Goal: Information Seeking & Learning: Learn about a topic

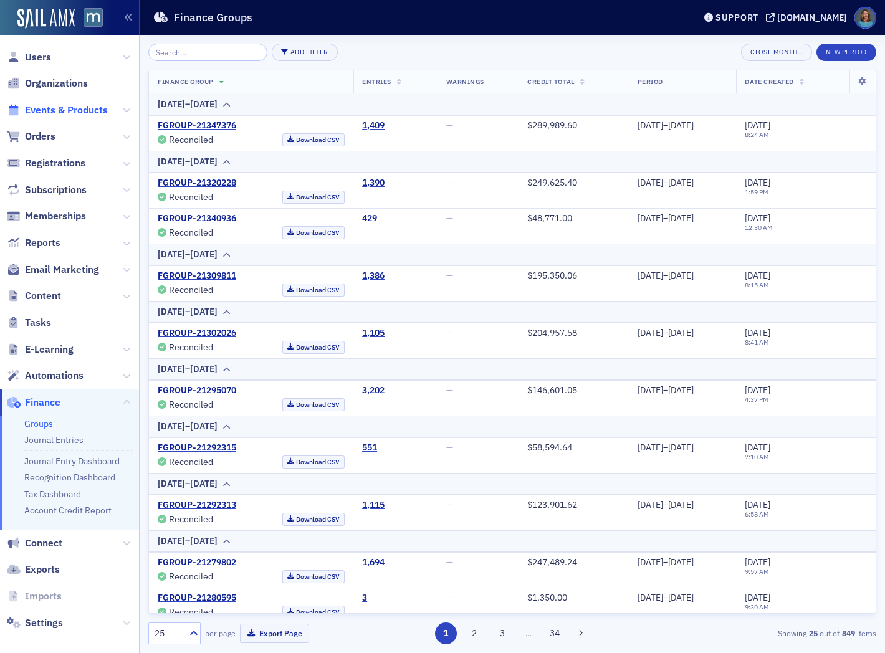
click at [70, 110] on span "Events & Products" at bounding box center [66, 110] width 83 height 14
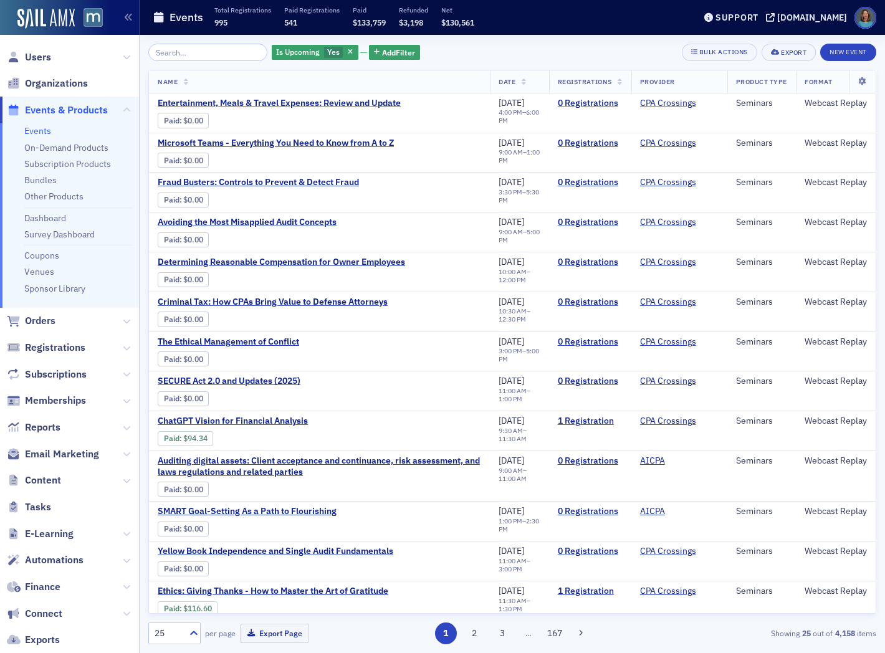
click at [190, 54] on input "search" at bounding box center [207, 52] width 119 height 17
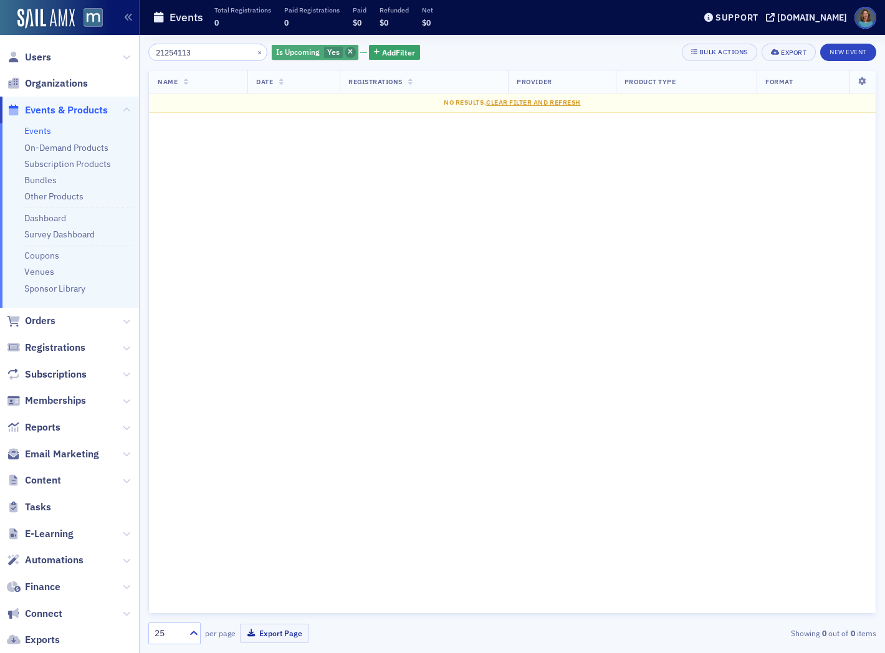
type input "21254113"
click at [348, 49] on icon "button" at bounding box center [350, 52] width 5 height 7
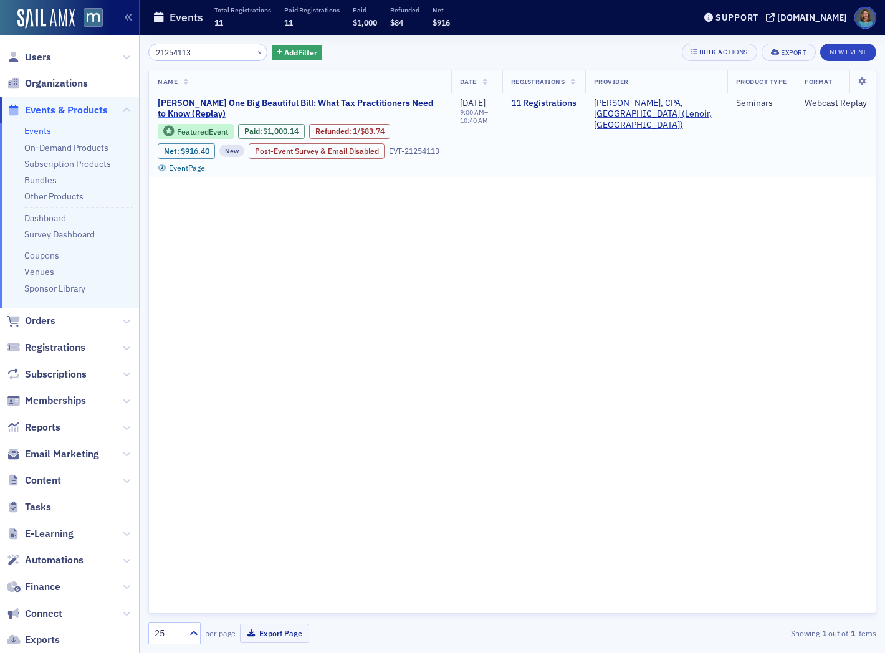
click at [335, 100] on span "[PERSON_NAME] One Big Beautiful Bill: What Tax Practitioners Need to Know (Repl…" at bounding box center [300, 109] width 285 height 22
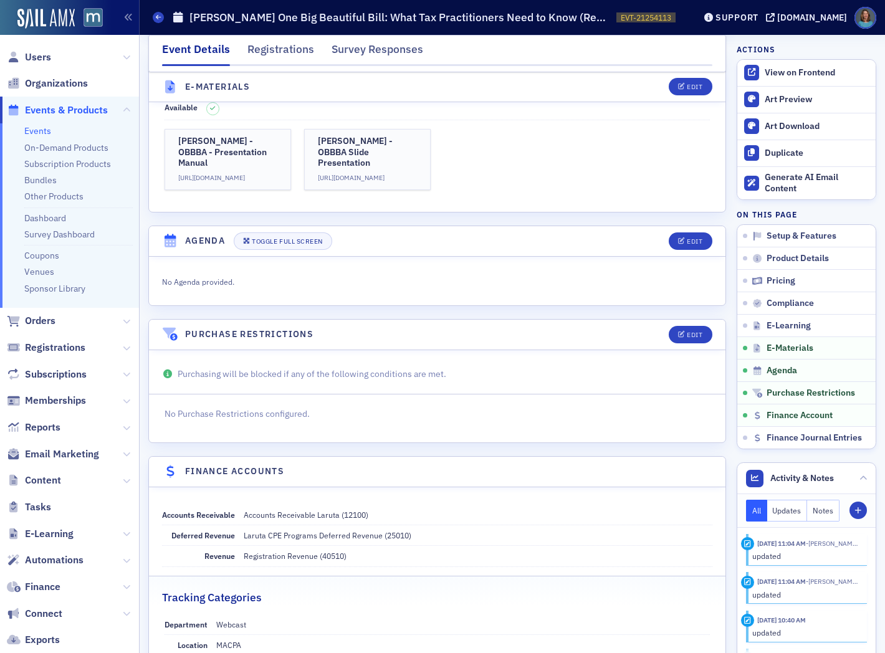
scroll to position [2028, 0]
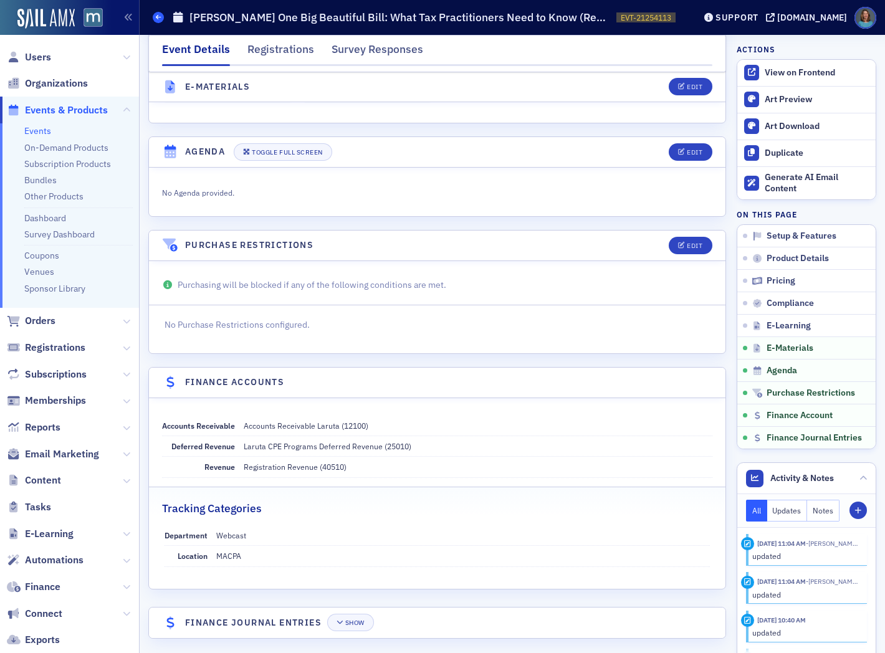
click at [157, 17] on icon at bounding box center [158, 17] width 5 height 6
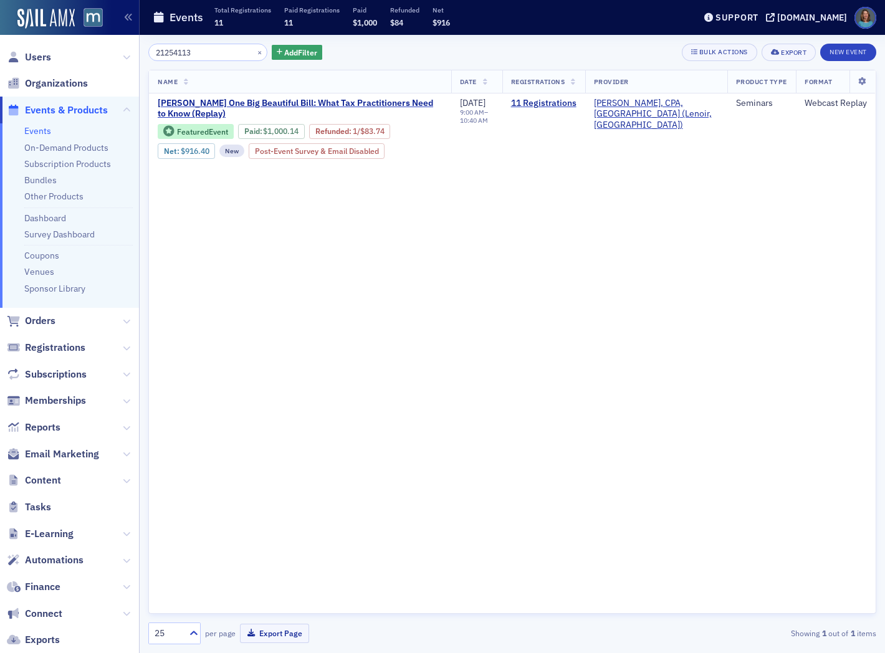
drag, startPoint x: 226, startPoint y: 52, endPoint x: 54, endPoint y: 4, distance: 178.6
click at [58, 4] on div "Users Organizations Events & Products Events On-Demand Products Subscription Pr…" at bounding box center [442, 326] width 885 height 653
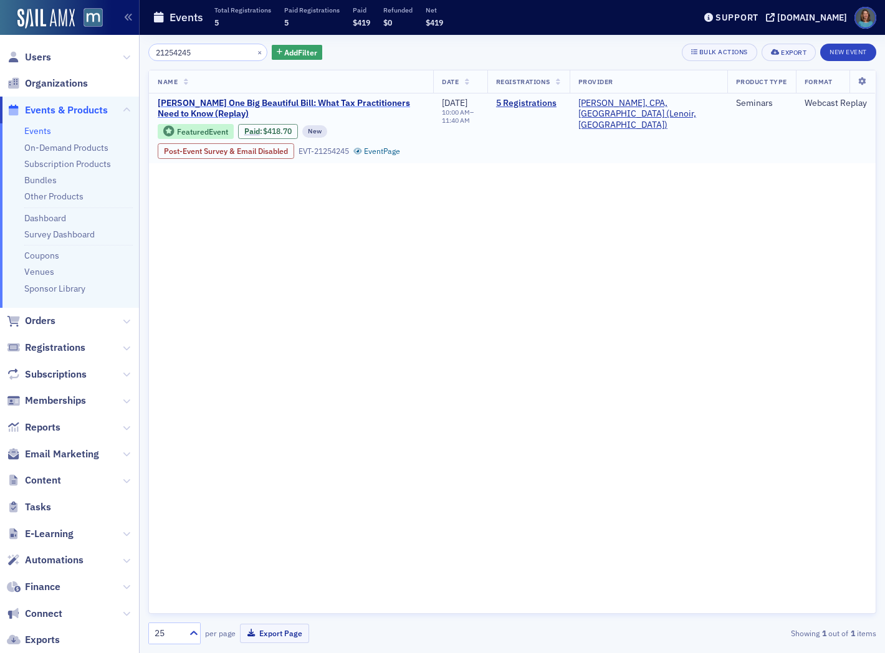
type input "21254245"
click at [343, 102] on span "[PERSON_NAME] One Big Beautiful Bill: What Tax Practitioners Need to Know (Repl…" at bounding box center [291, 109] width 267 height 22
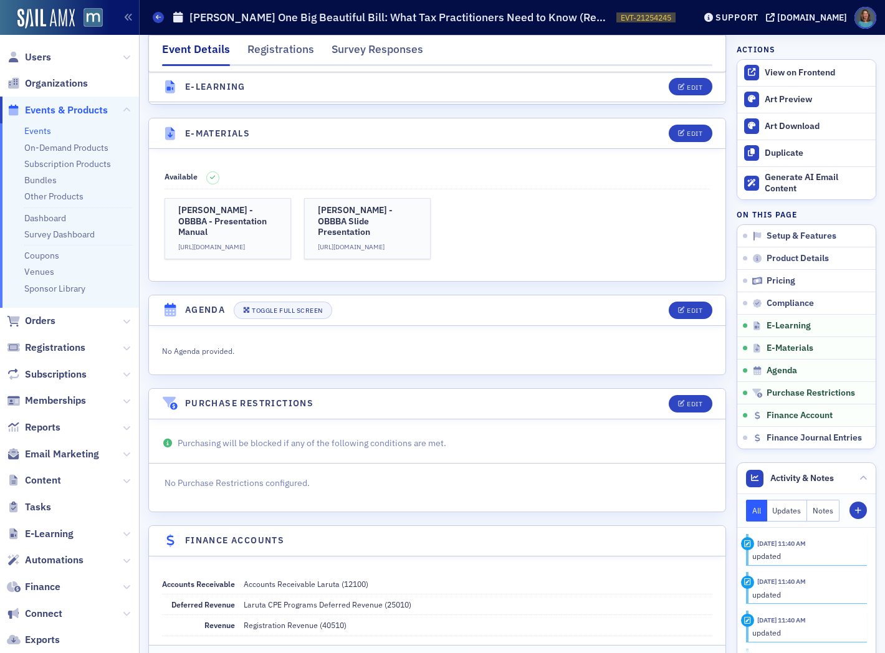
scroll to position [2028, 0]
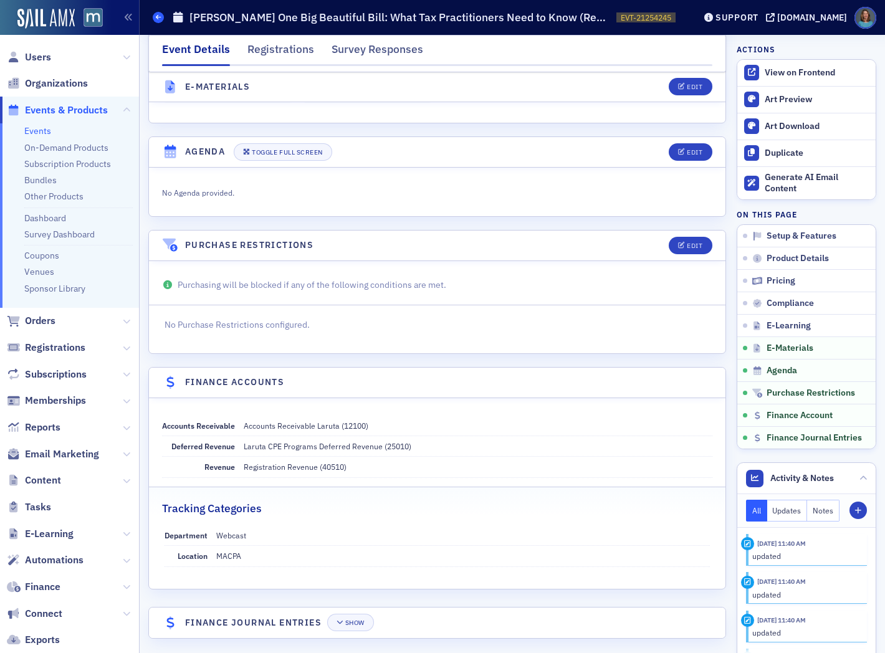
click at [157, 16] on icon at bounding box center [158, 17] width 5 height 6
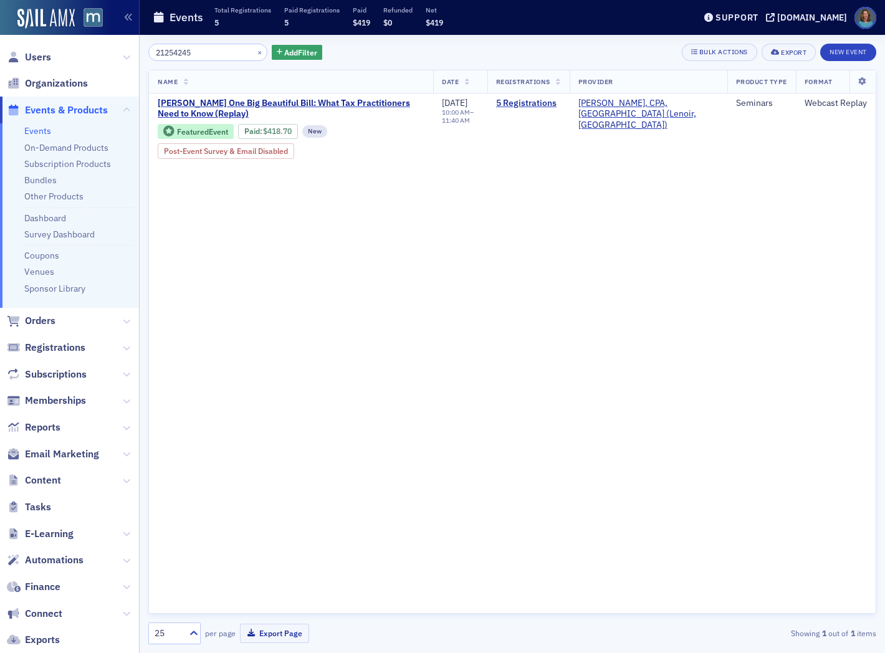
drag, startPoint x: 213, startPoint y: 54, endPoint x: 107, endPoint y: 22, distance: 111.2
click at [107, 22] on div "Users Organizations Events & Products Events On-Demand Products Subscription Pr…" at bounding box center [442, 326] width 885 height 653
drag, startPoint x: 209, startPoint y: 51, endPoint x: 103, endPoint y: 27, distance: 108.1
click at [103, 27] on div "Users Organizations Events & Products Events On-Demand Products Subscription Pr…" at bounding box center [442, 326] width 885 height 653
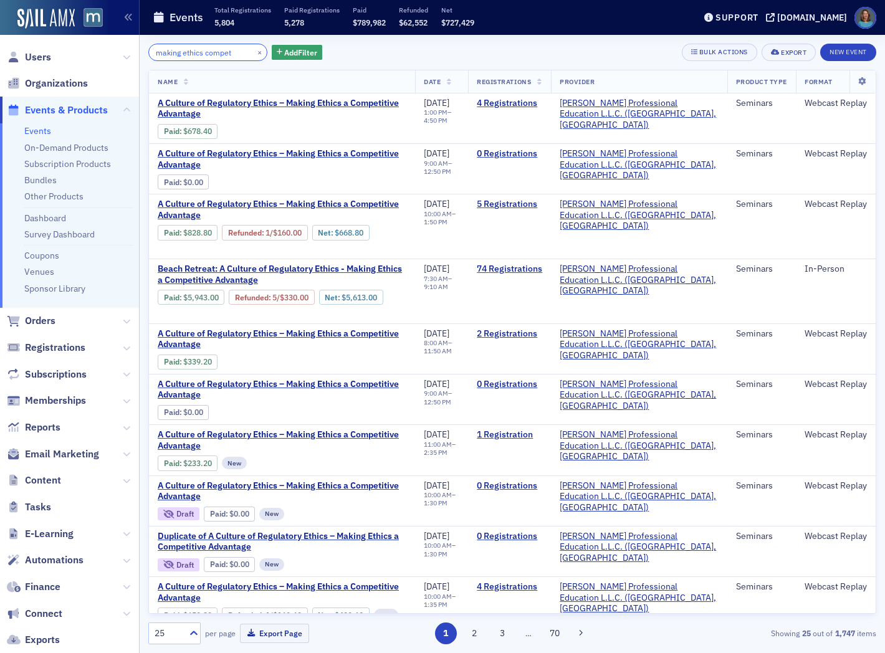
type input "making ethics compet"
